Goal: Transaction & Acquisition: Purchase product/service

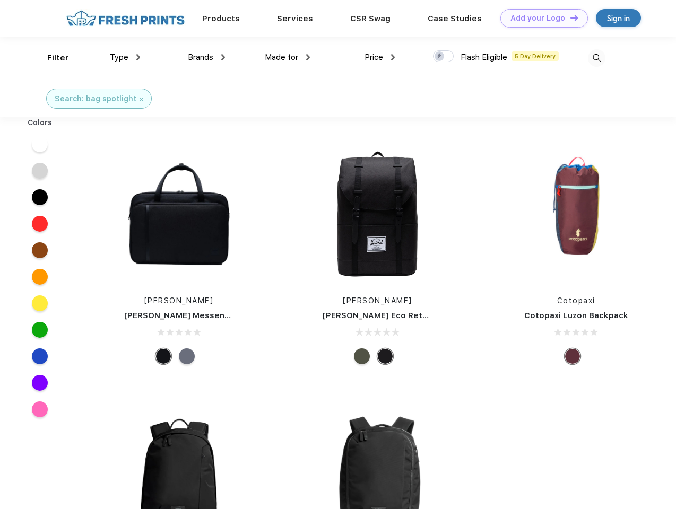
scroll to position [1, 0]
click at [540, 18] on link "Add your Logo Design Tool" at bounding box center [544, 18] width 88 height 19
click at [0, 0] on div "Design Tool" at bounding box center [0, 0] width 0 height 0
click at [569, 18] on link "Add your Logo Design Tool" at bounding box center [544, 18] width 88 height 19
click at [51, 58] on div "Filter" at bounding box center [58, 58] width 22 height 12
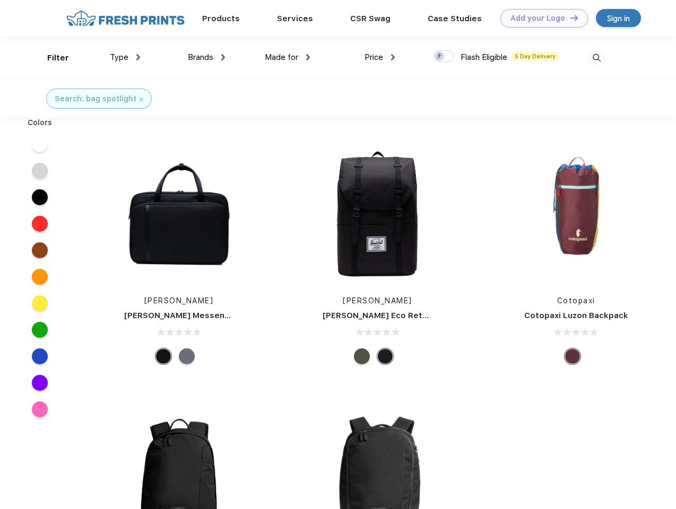
click at [125, 57] on span "Type" at bounding box center [119, 58] width 19 height 10
click at [206, 57] on span "Brands" at bounding box center [200, 58] width 25 height 10
click at [287, 57] on span "Made for" at bounding box center [281, 58] width 33 height 10
click at [380, 57] on span "Price" at bounding box center [373, 58] width 19 height 10
click at [443, 57] on div at bounding box center [443, 56] width 21 height 12
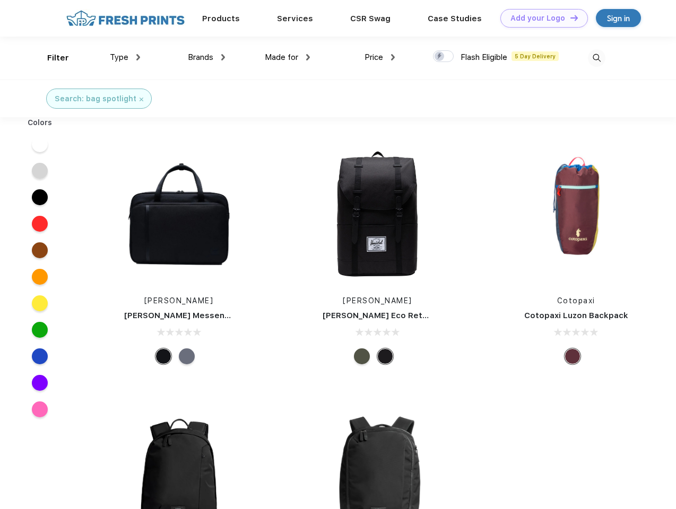
click at [440, 57] on input "checkbox" at bounding box center [436, 53] width 7 height 7
click at [596, 58] on img at bounding box center [597, 58] width 18 height 18
